Goal: Task Accomplishment & Management: Use online tool/utility

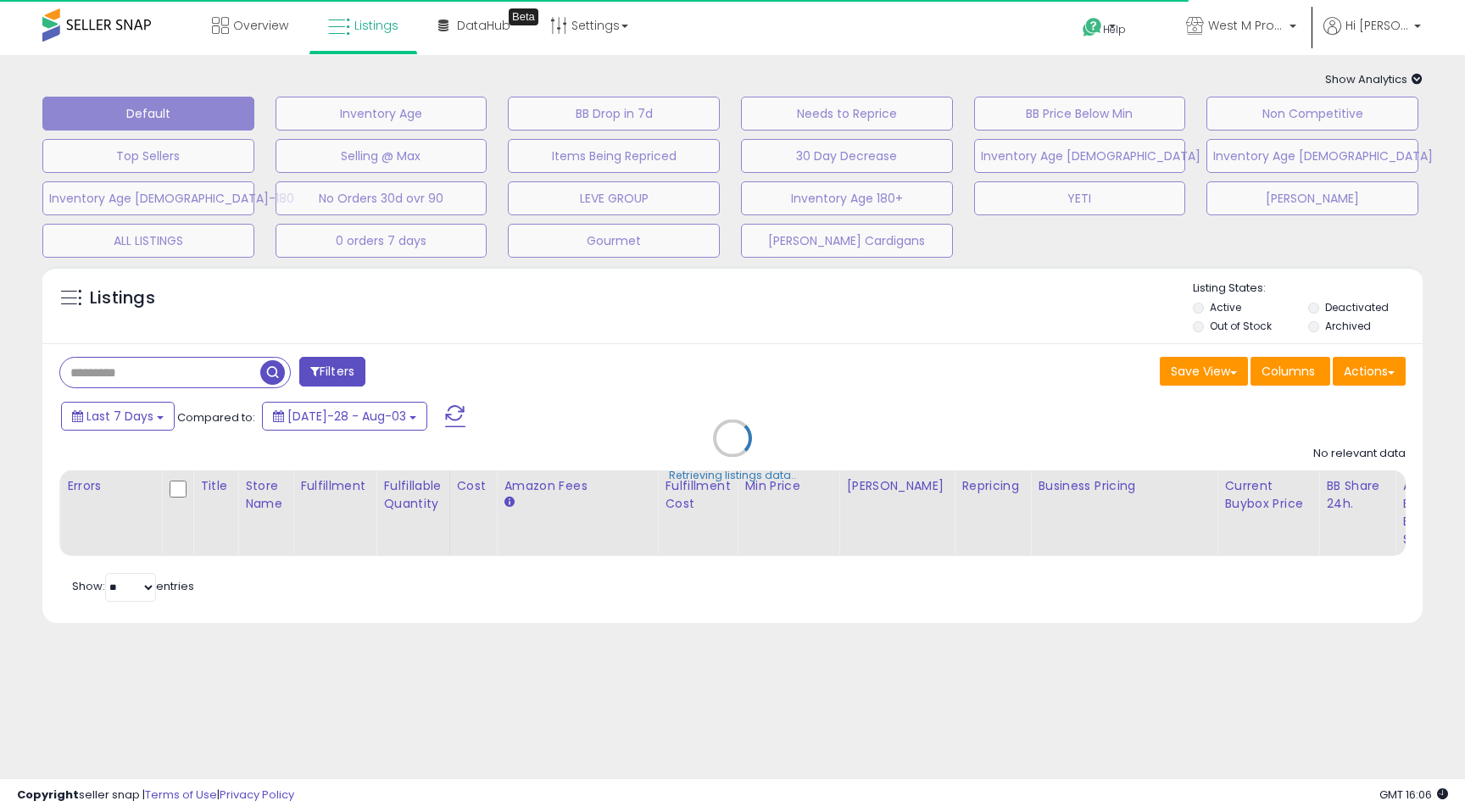
click at [116, 374] on div "Retrieving listings data.." at bounding box center [733, 451] width 1406 height 387
select select "**"
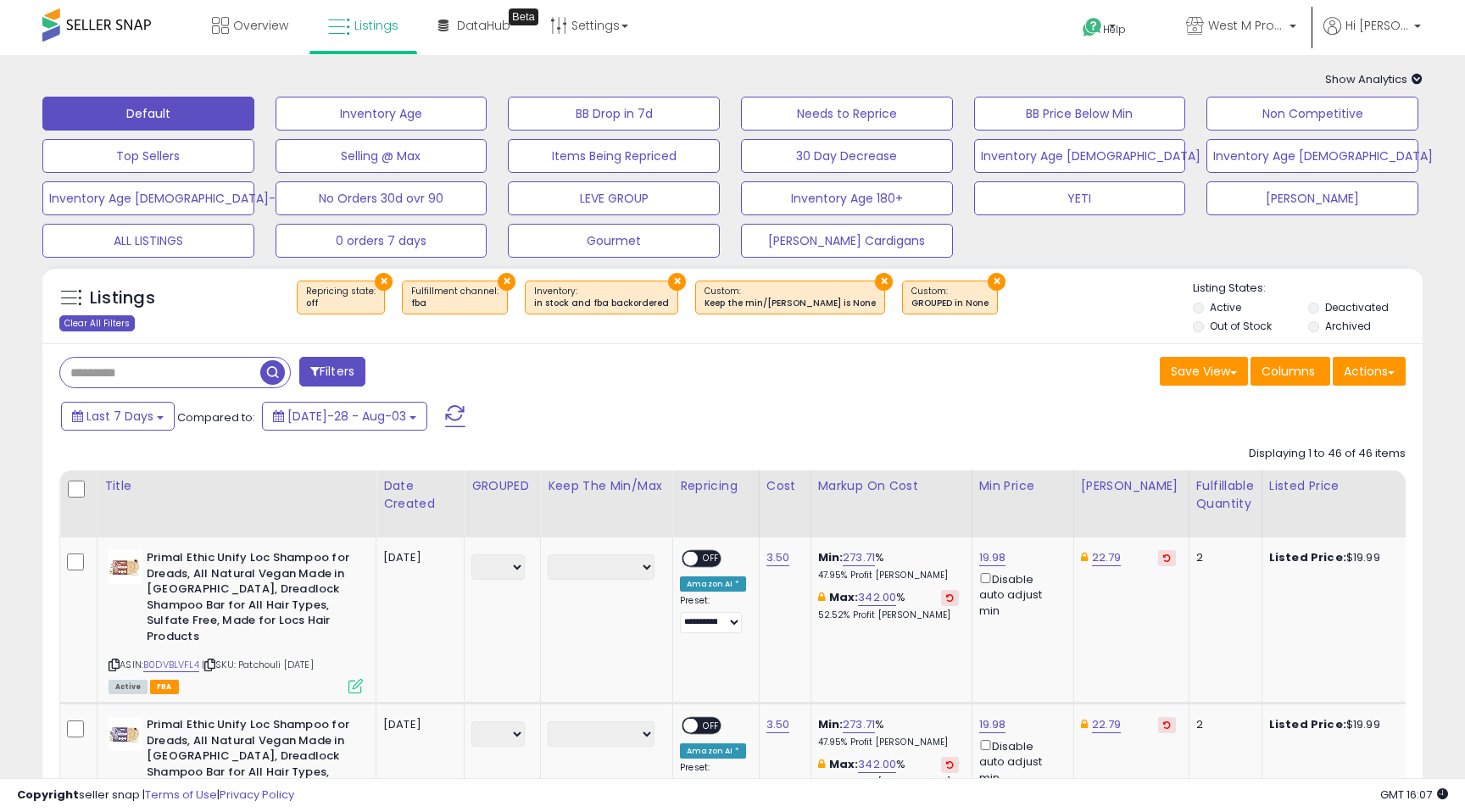
click at [123, 322] on div "Clear All Filters" at bounding box center [97, 323] width 76 height 16
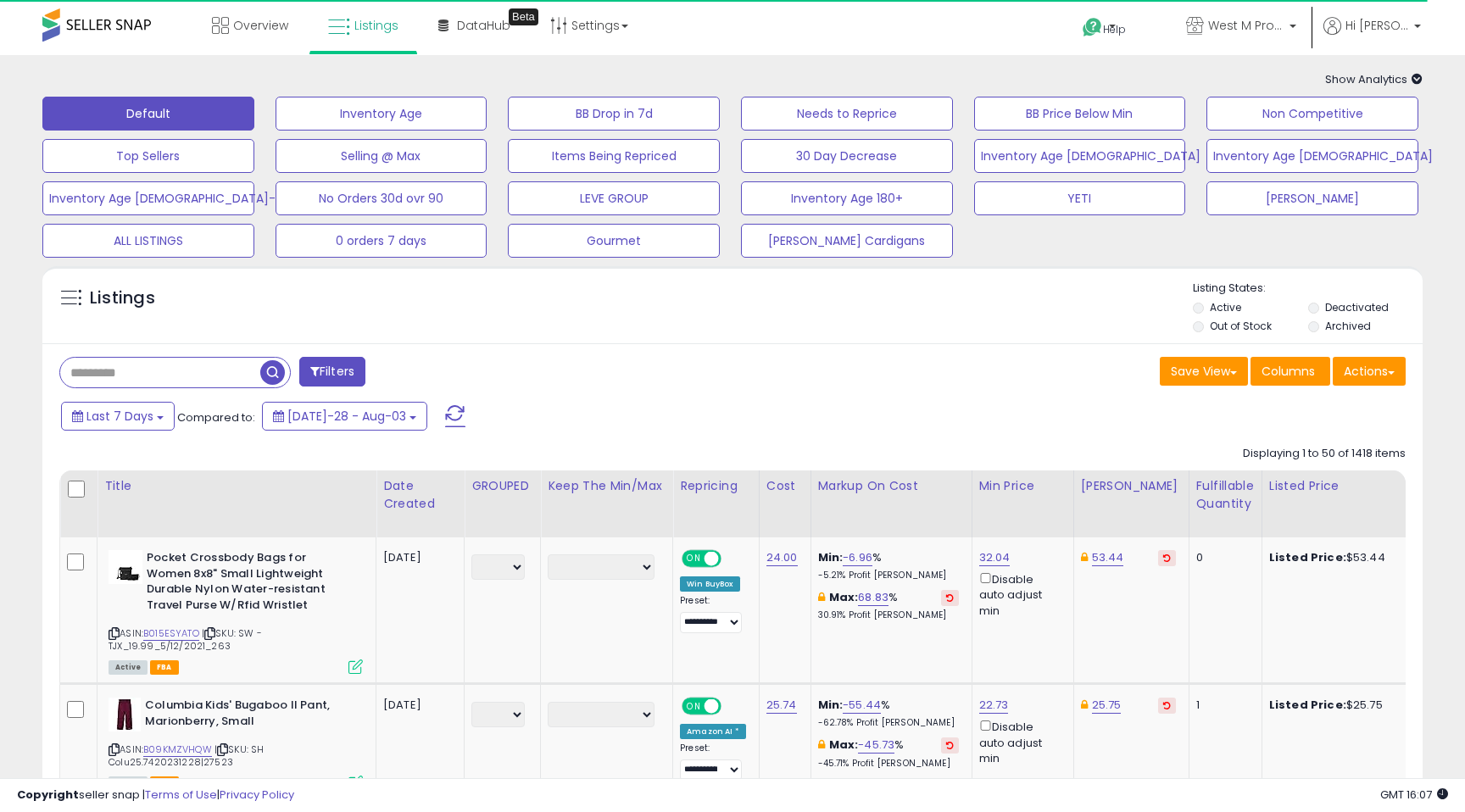
click at [105, 373] on input "text" at bounding box center [160, 372] width 200 height 30
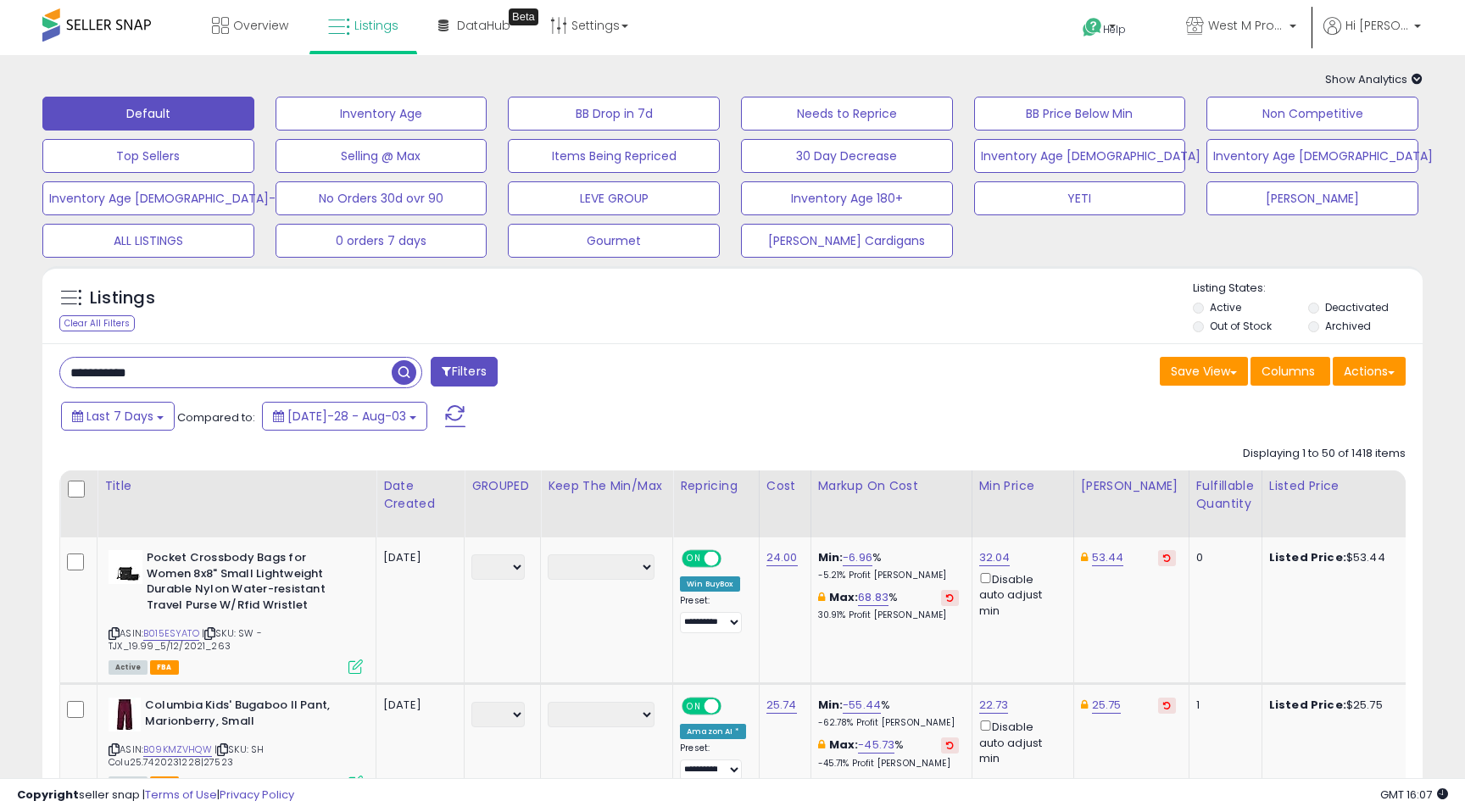
type input "**********"
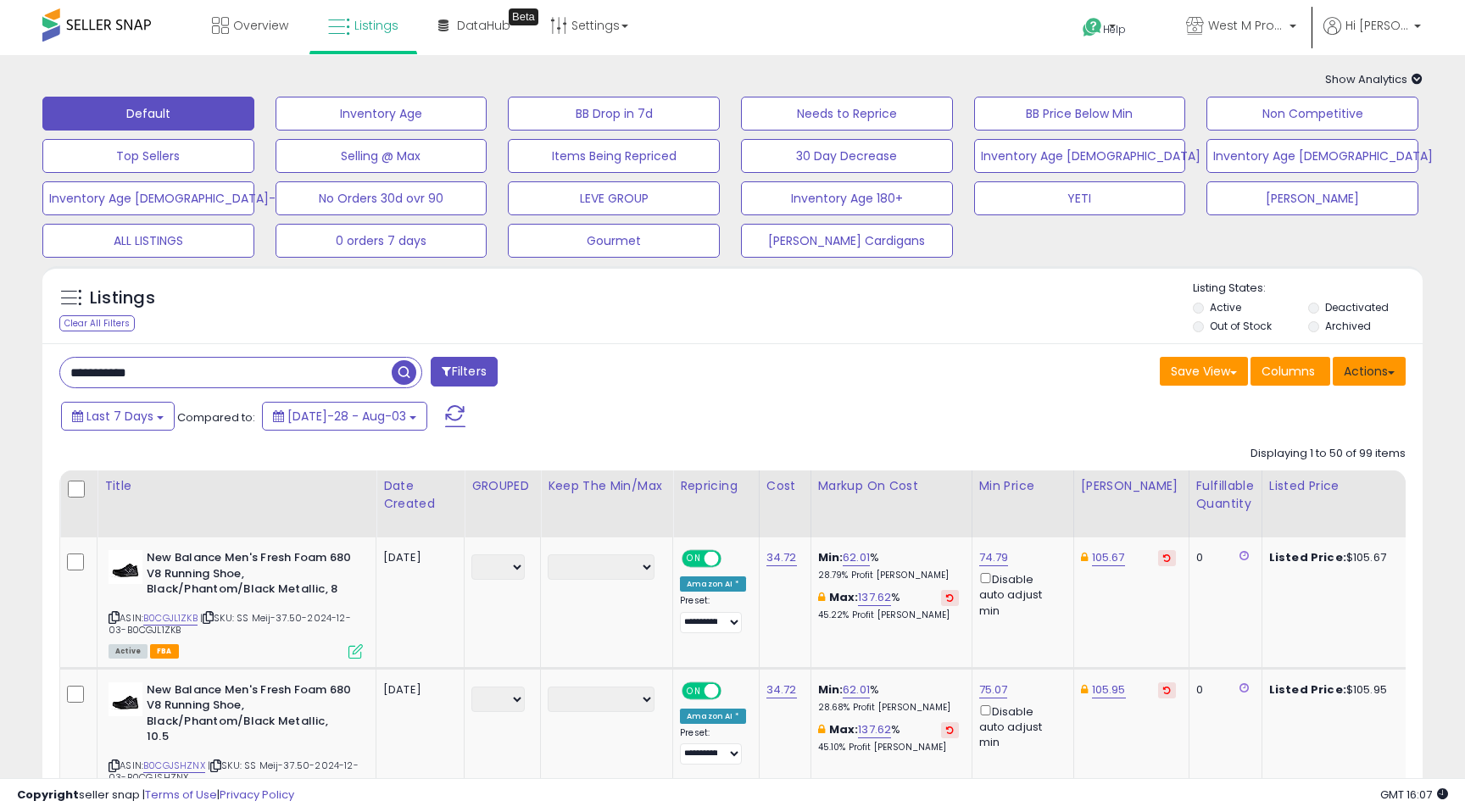
click at [1395, 378] on button "Actions" at bounding box center [1370, 372] width 73 height 29
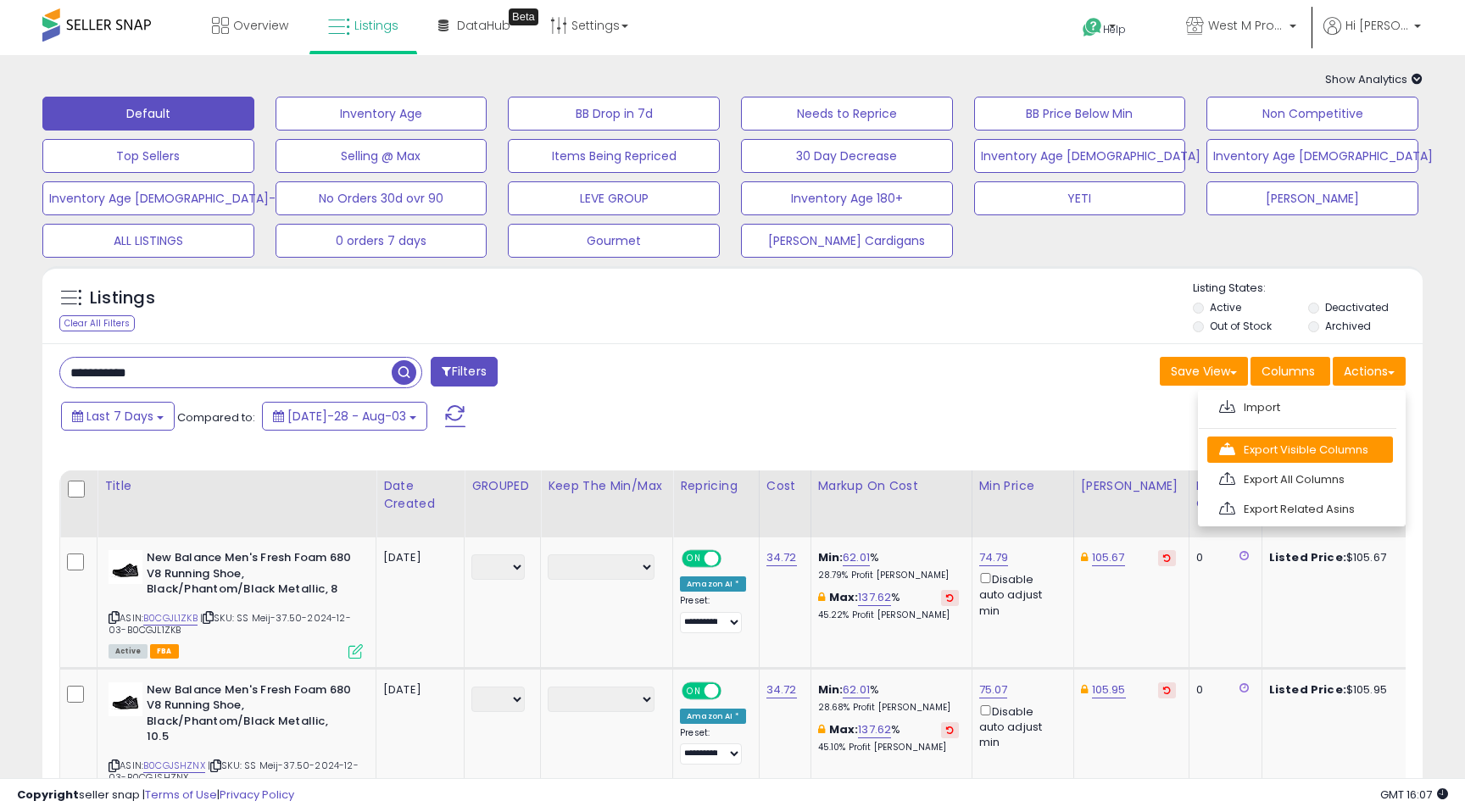
click at [1292, 453] on link "Export Visible Columns" at bounding box center [1300, 450] width 185 height 26
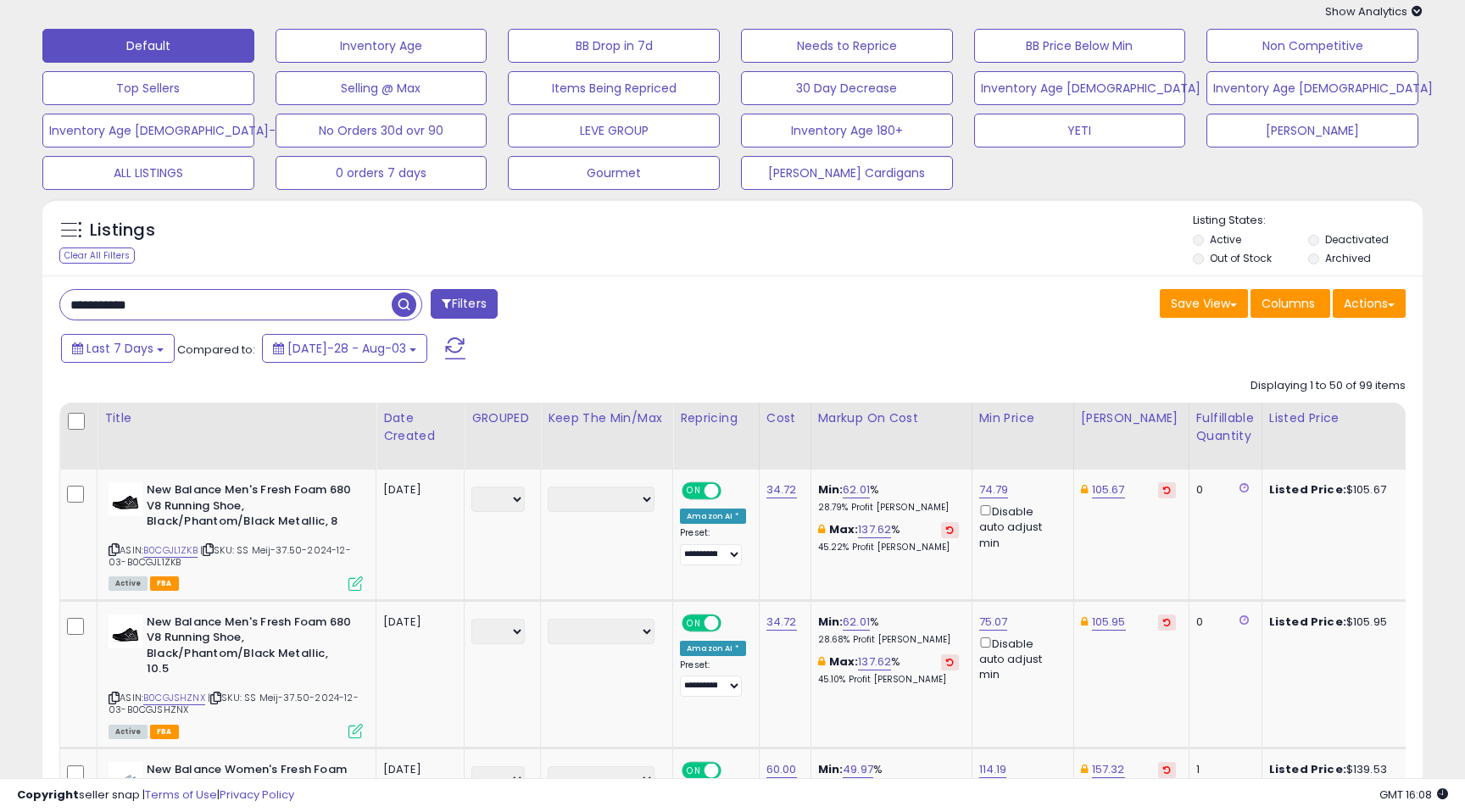
scroll to position [56, 0]
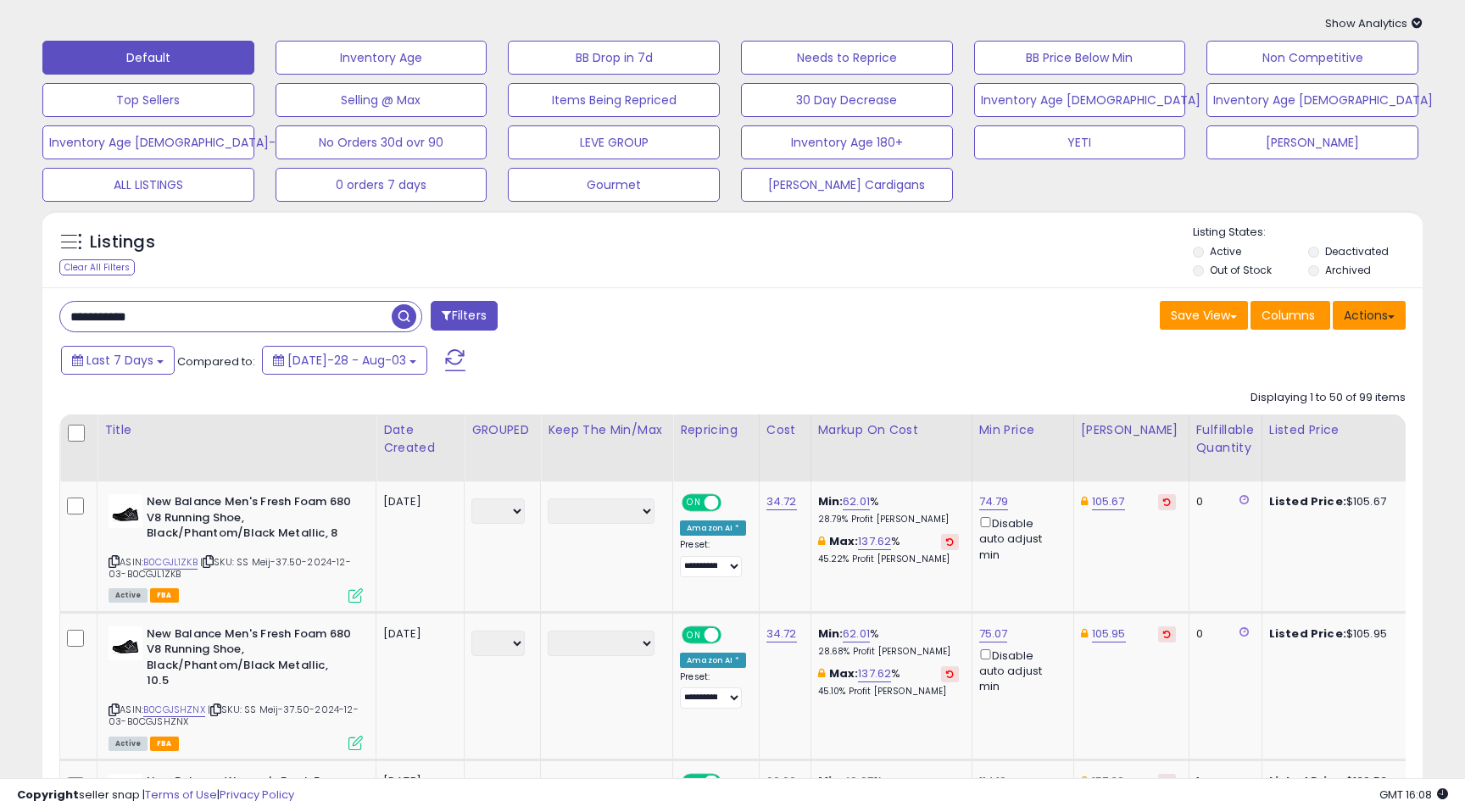
click at [1383, 320] on button "Actions" at bounding box center [1370, 315] width 73 height 29
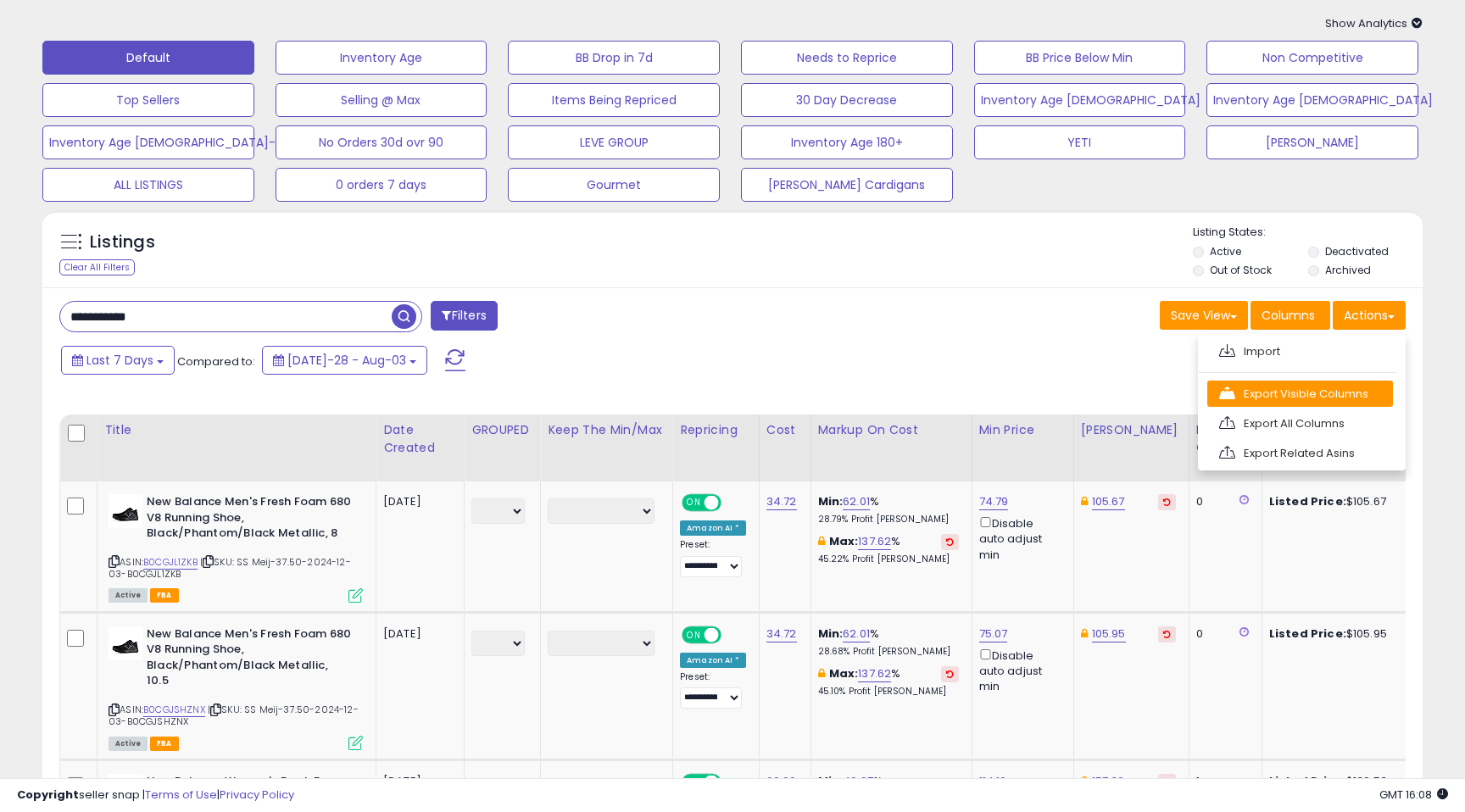
click at [1278, 402] on link "Export Visible Columns" at bounding box center [1300, 394] width 185 height 26
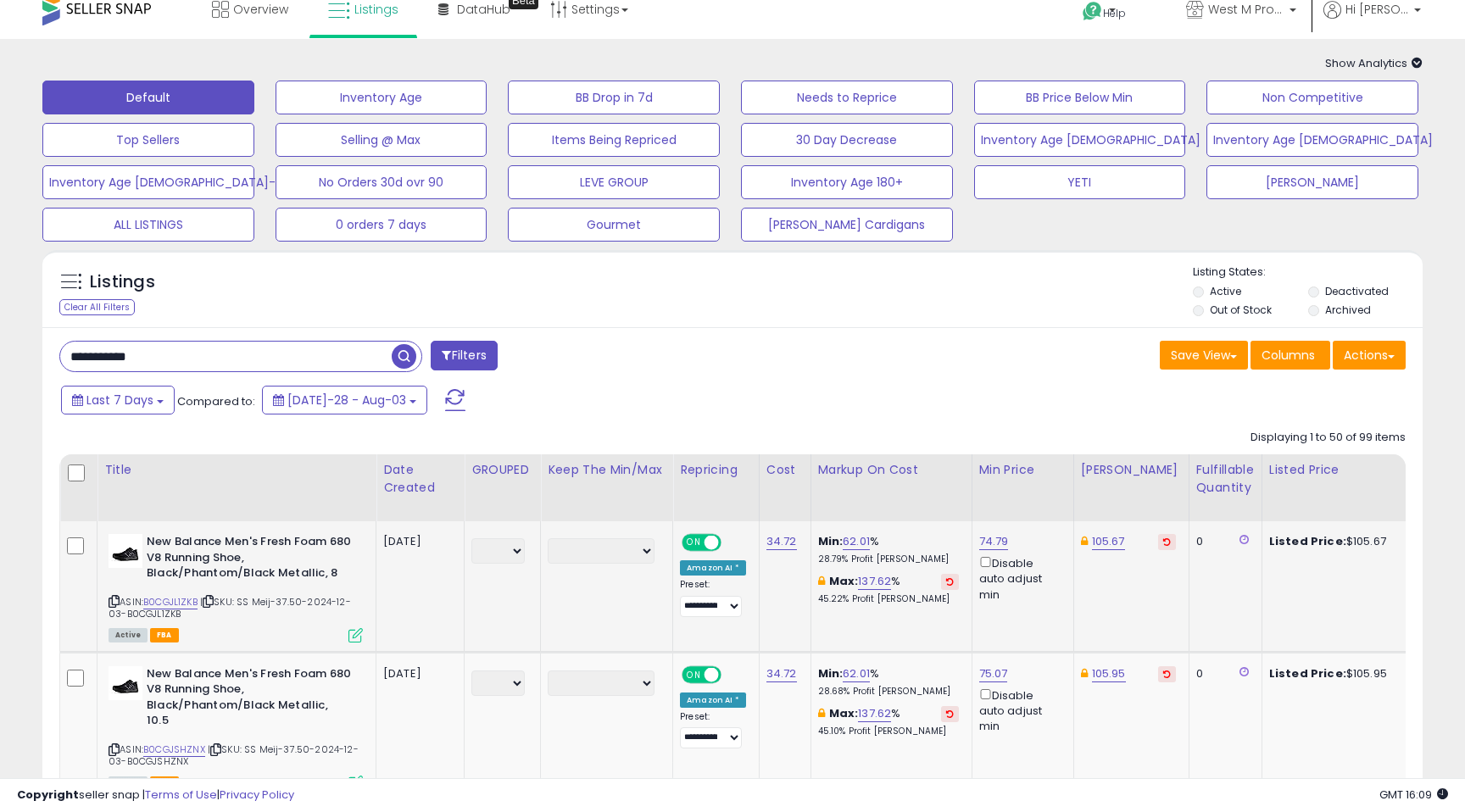
scroll to position [0, 0]
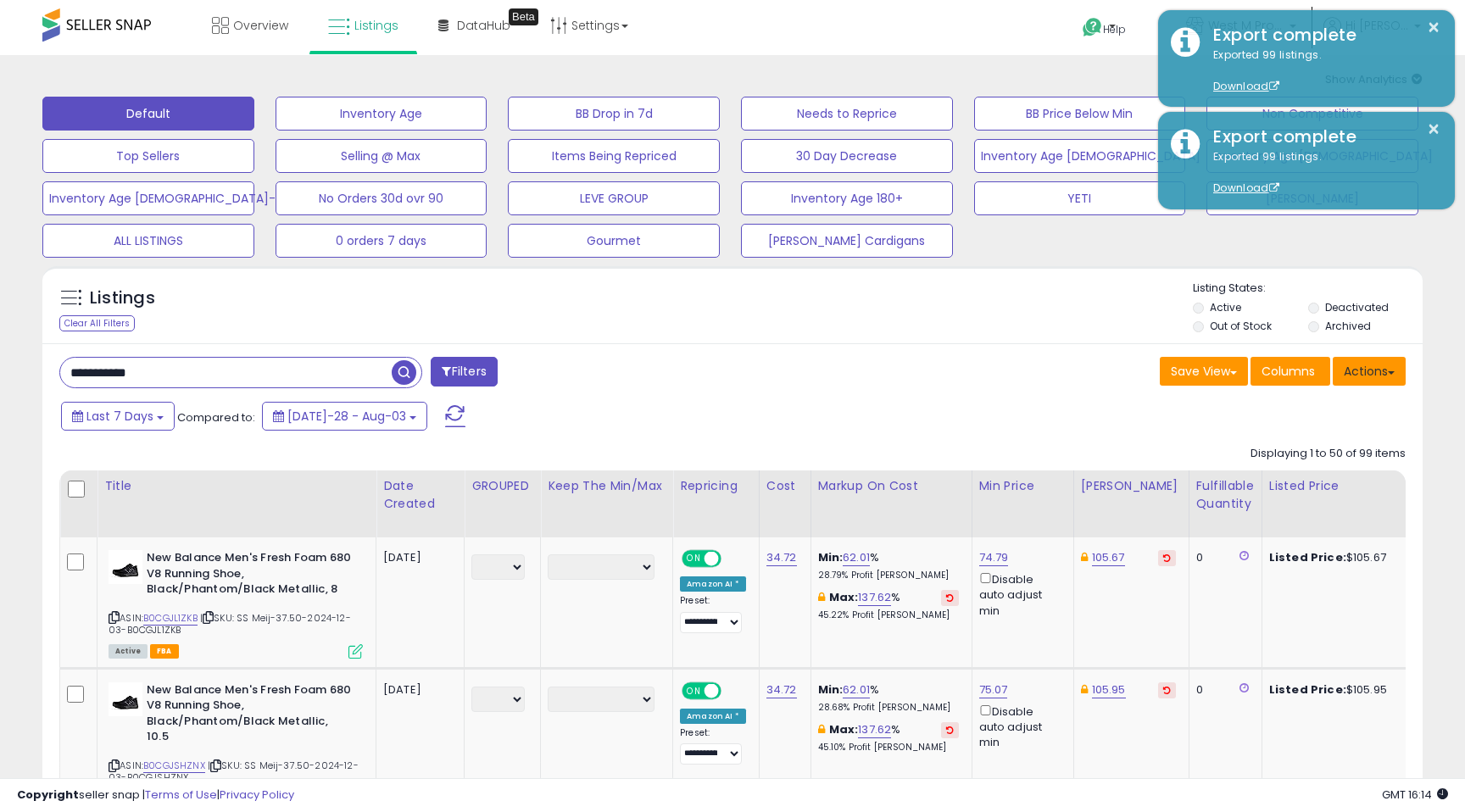
click at [1383, 373] on button "Actions" at bounding box center [1370, 372] width 73 height 29
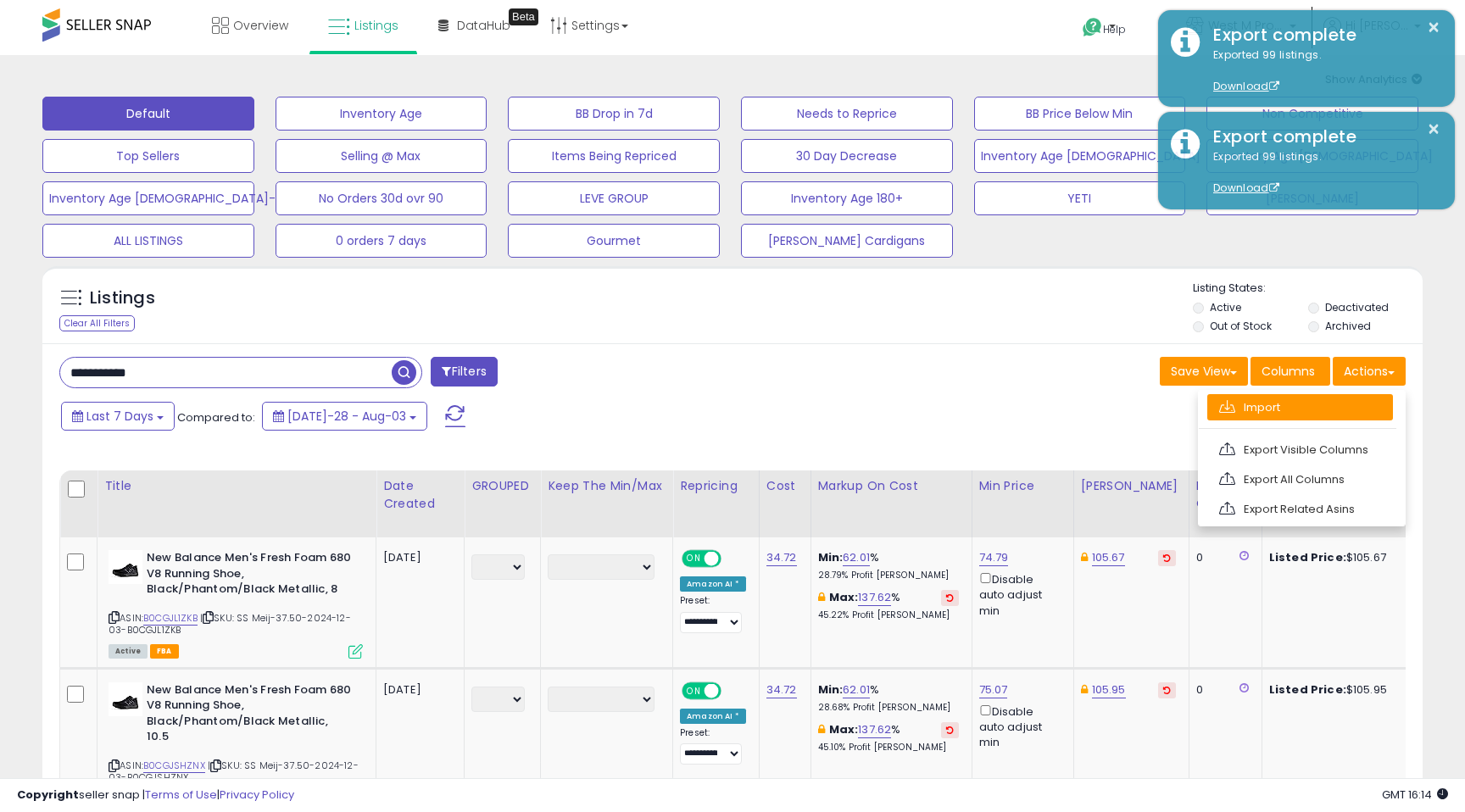
click at [1246, 412] on link "Import" at bounding box center [1300, 407] width 185 height 26
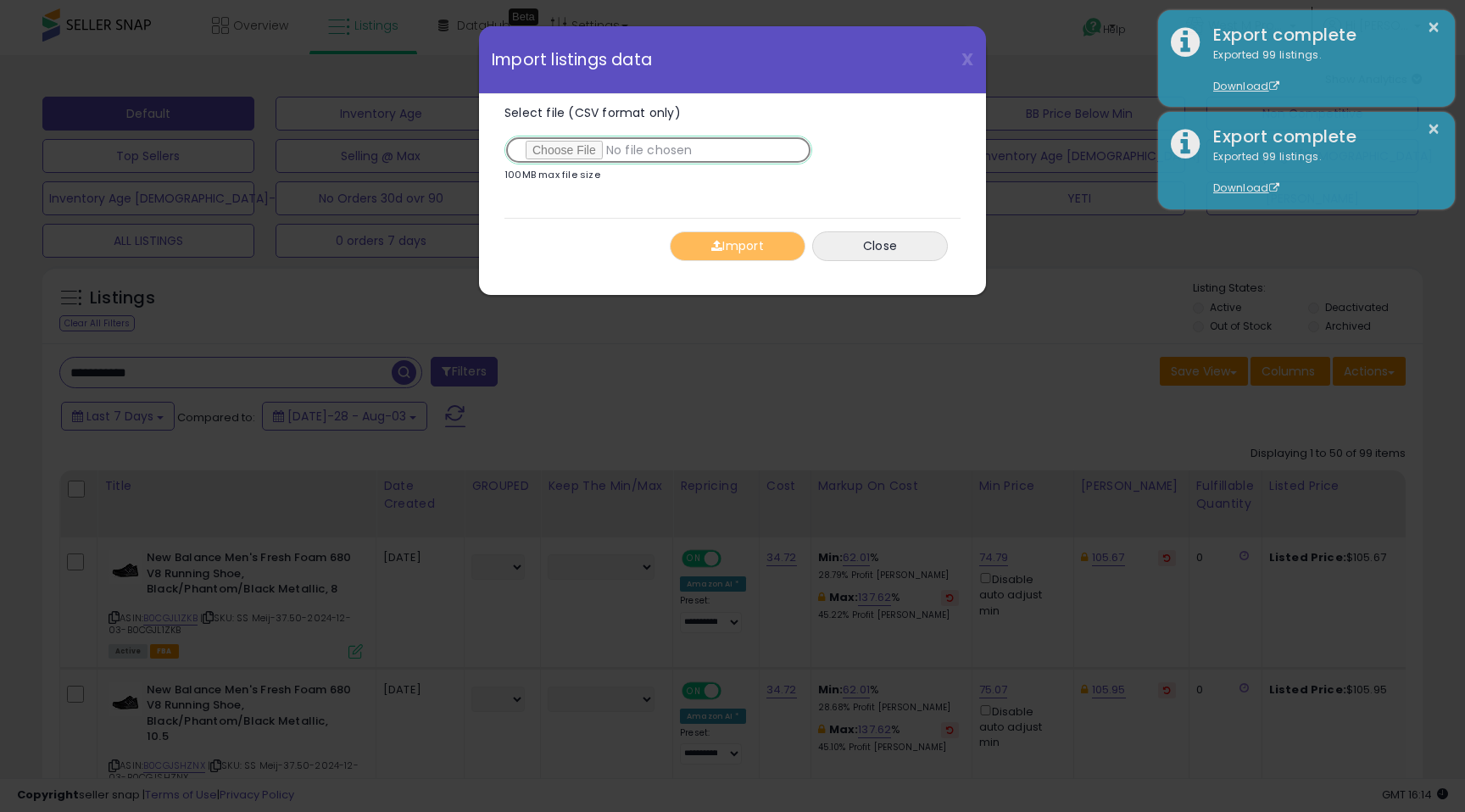
click at [576, 156] on input "Select file (CSV format only)" at bounding box center [658, 150] width 308 height 29
type input "**********"
click at [748, 249] on button "Import" at bounding box center [738, 246] width 136 height 30
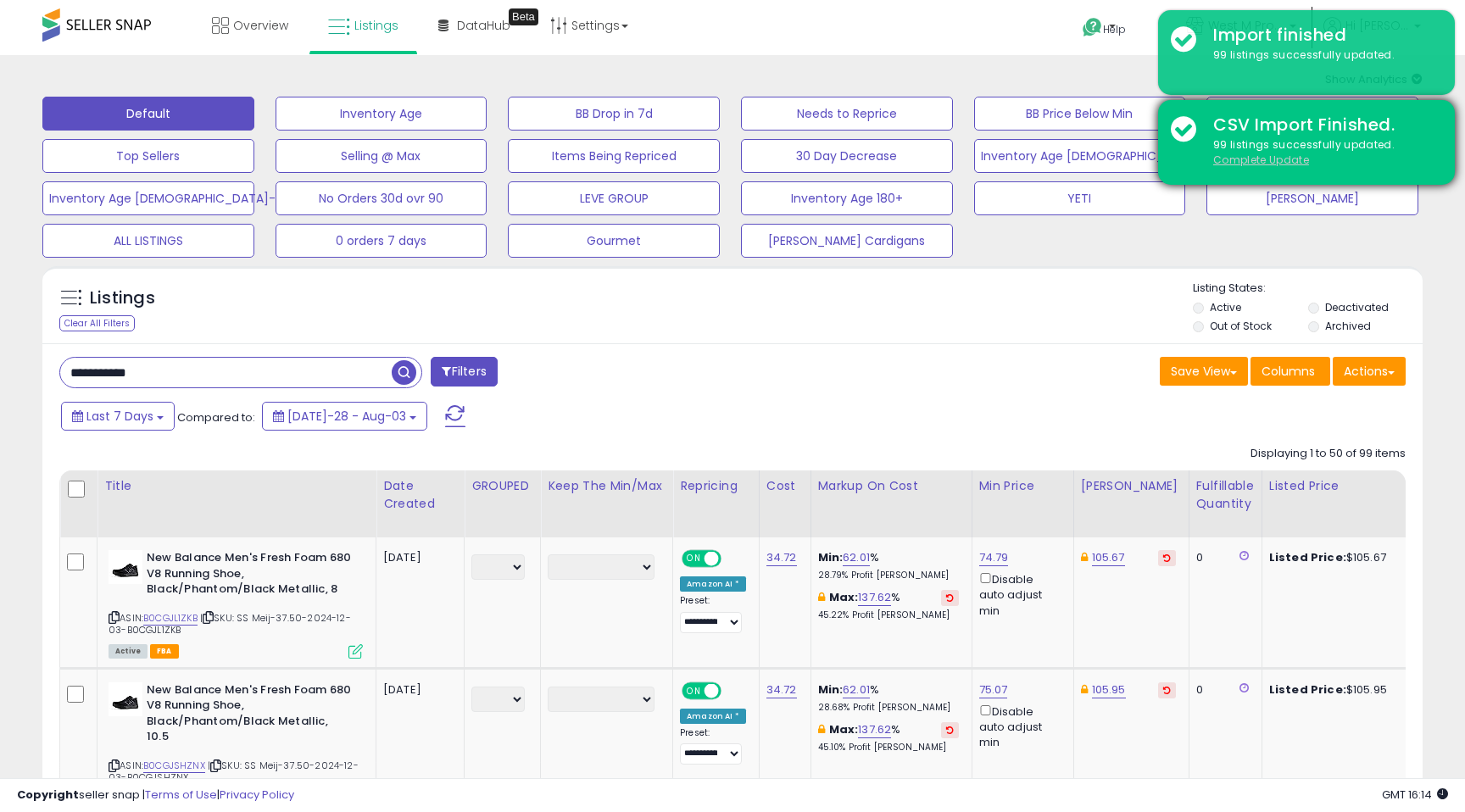
click at [1255, 162] on u "Complete Update" at bounding box center [1261, 160] width 96 height 14
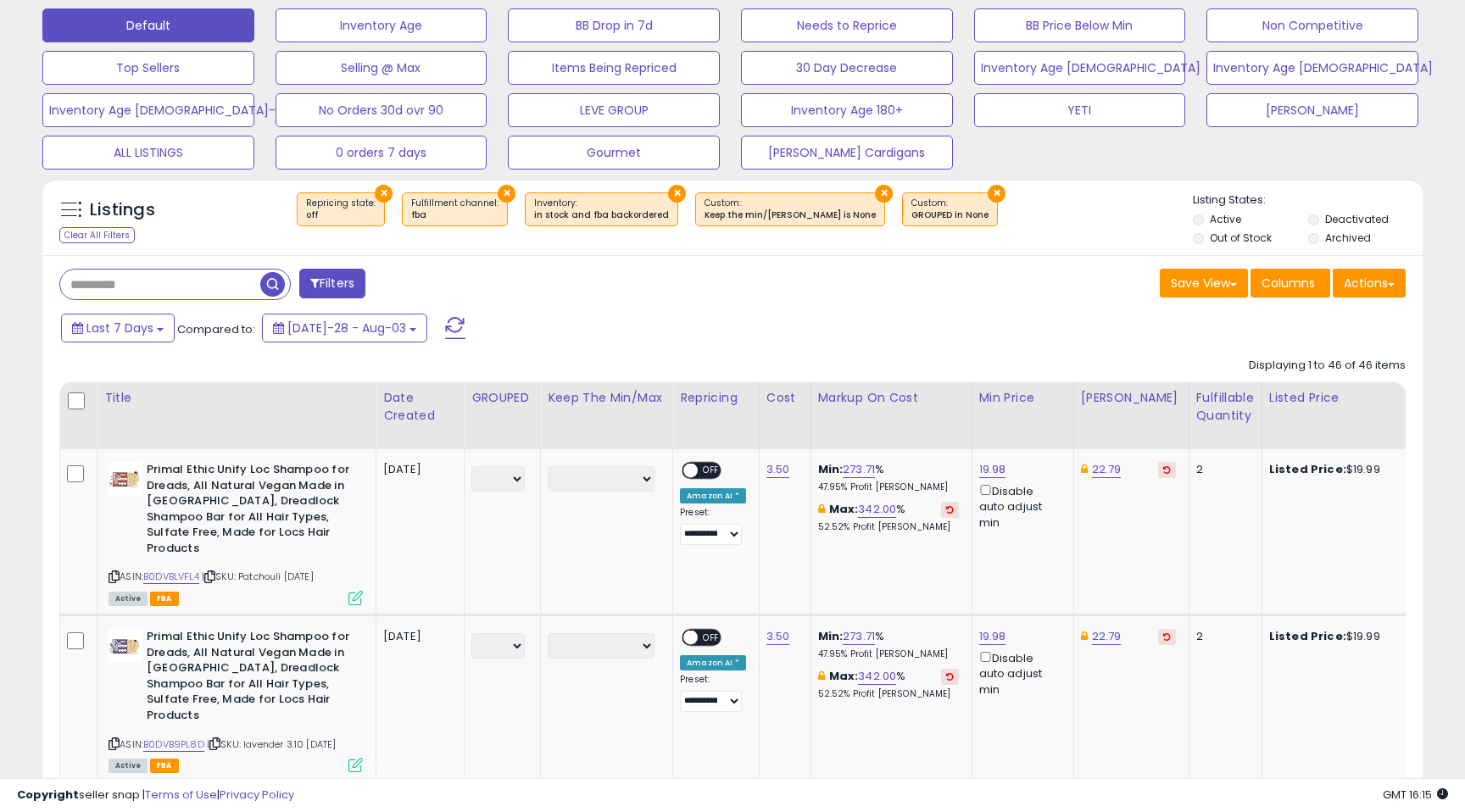
scroll to position [88, 0]
click at [1392, 291] on button "Actions" at bounding box center [1370, 284] width 73 height 29
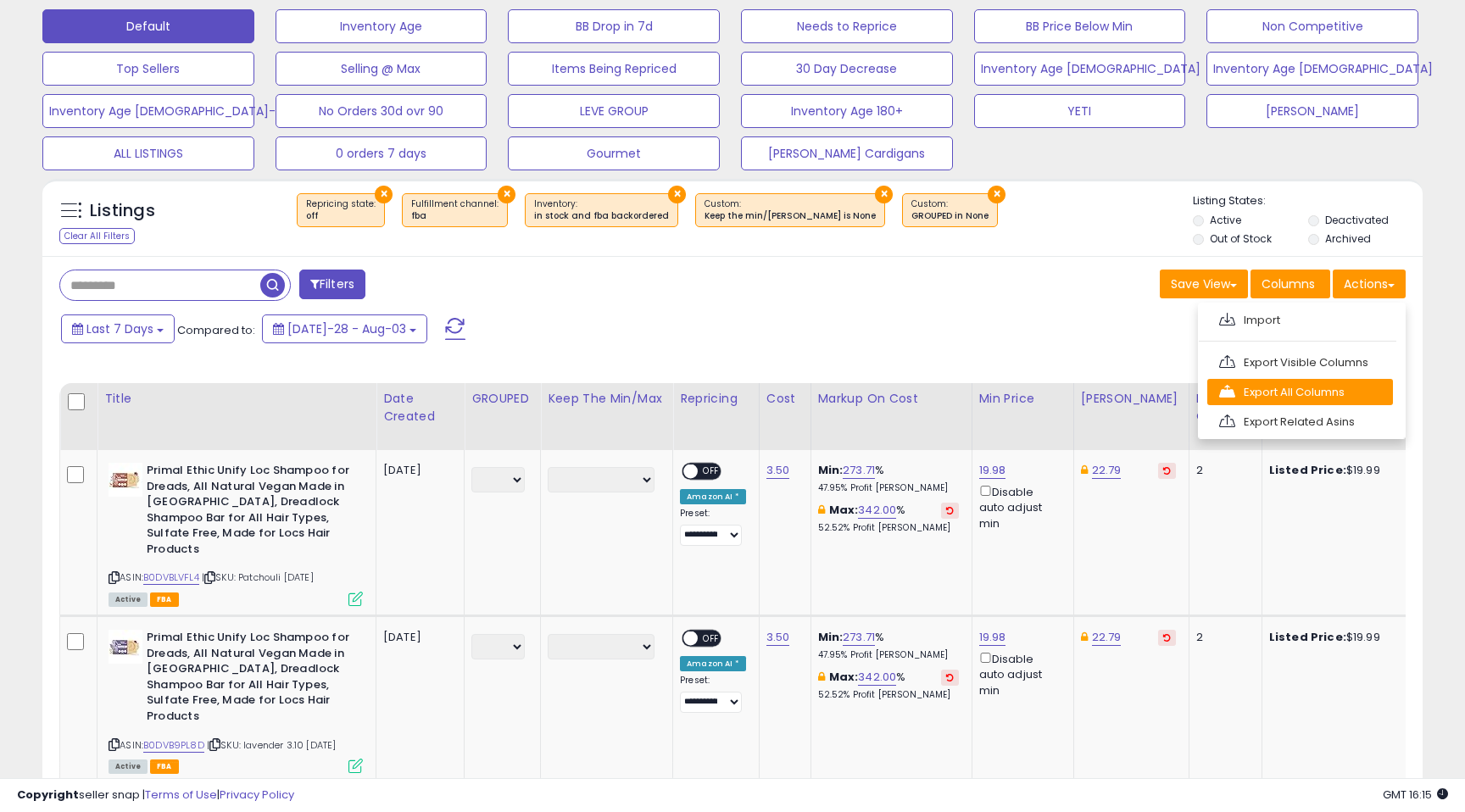
click at [1275, 394] on link "Export All Columns" at bounding box center [1300, 392] width 185 height 26
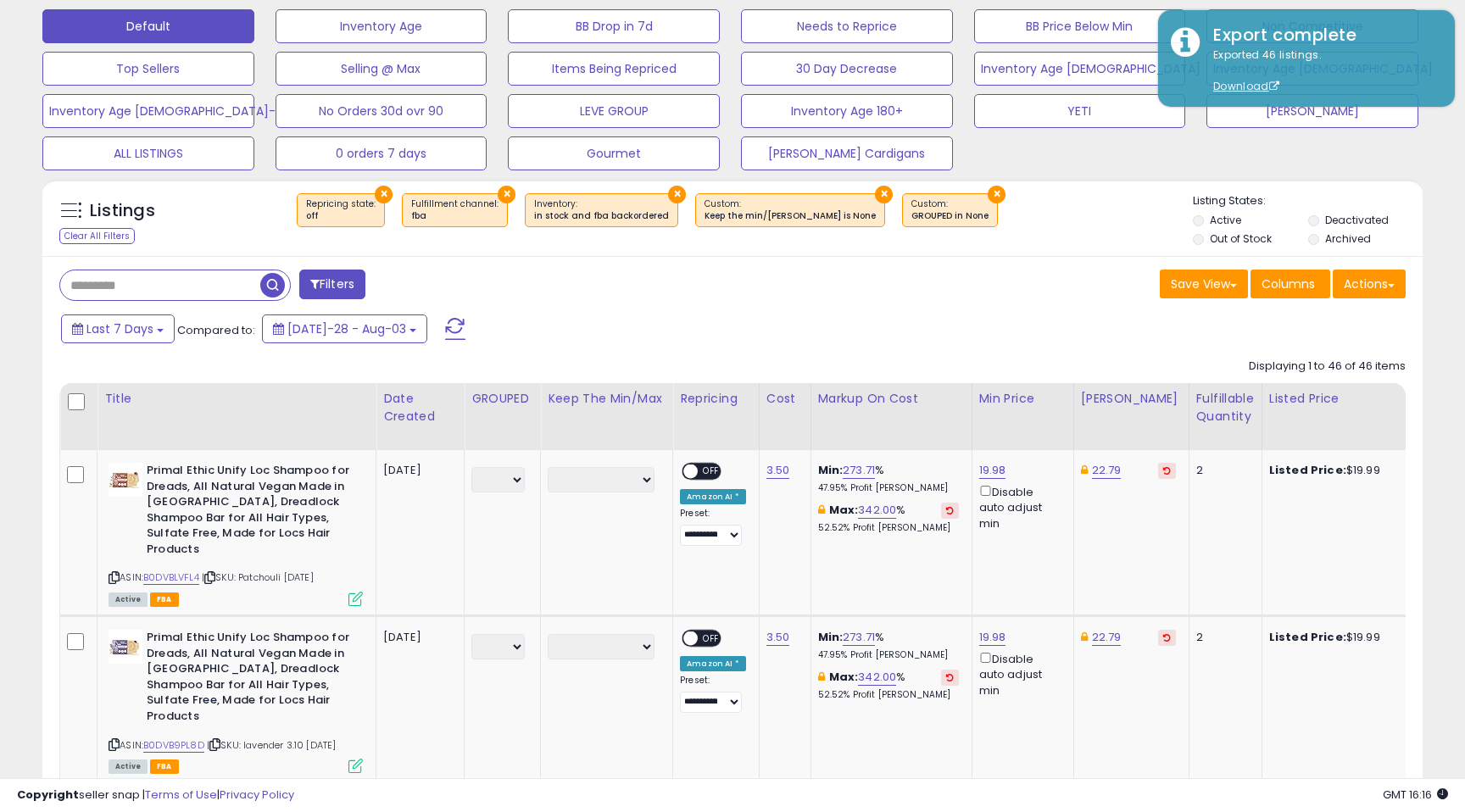
click at [1059, 243] on div "Listings Clear All Filters × Repricing state : off × Fulfillment channel : fba …" at bounding box center [733, 222] width 1381 height 58
